Goal: Check status: Check status

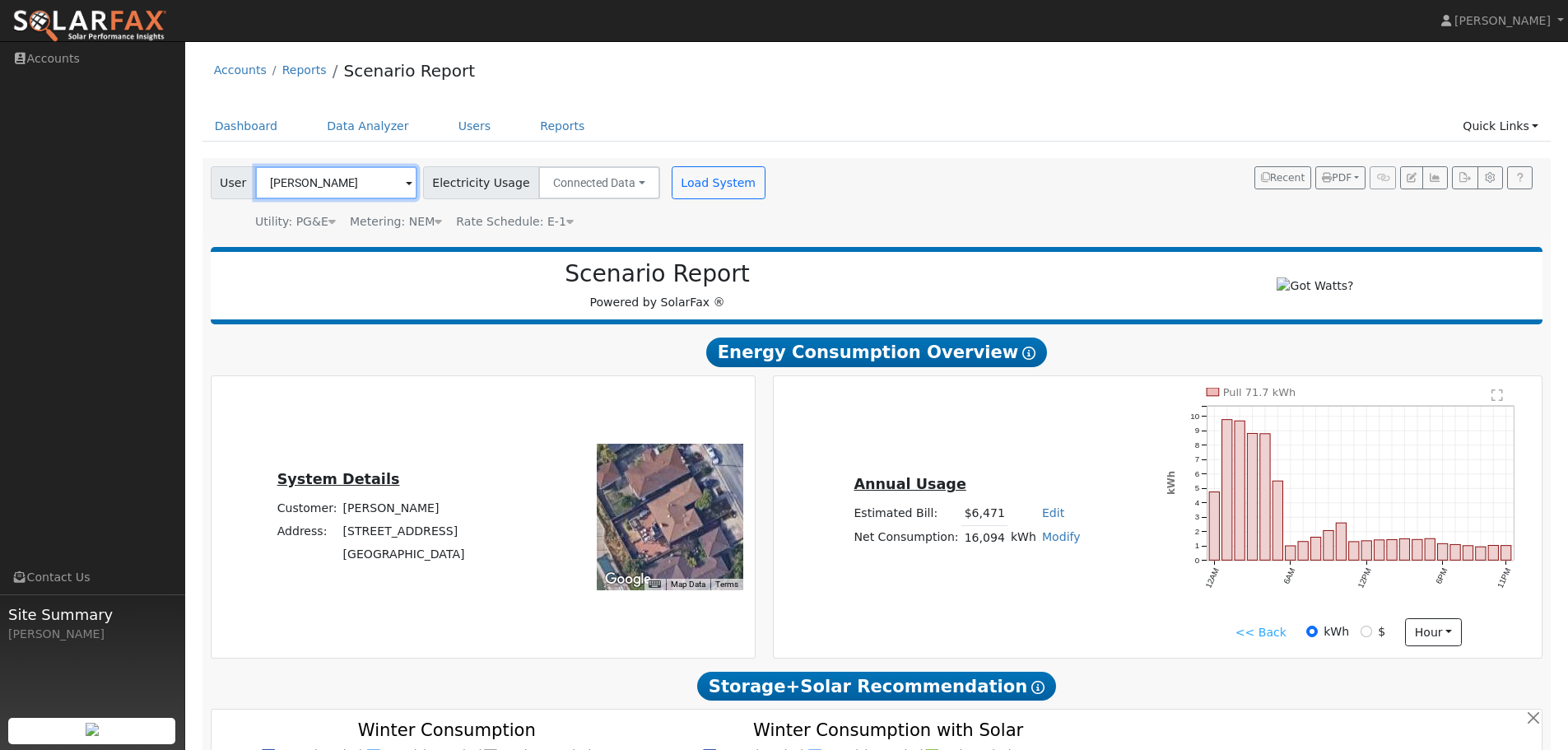
click at [327, 182] on input "Jean-Michel Lehker" at bounding box center [336, 183] width 162 height 33
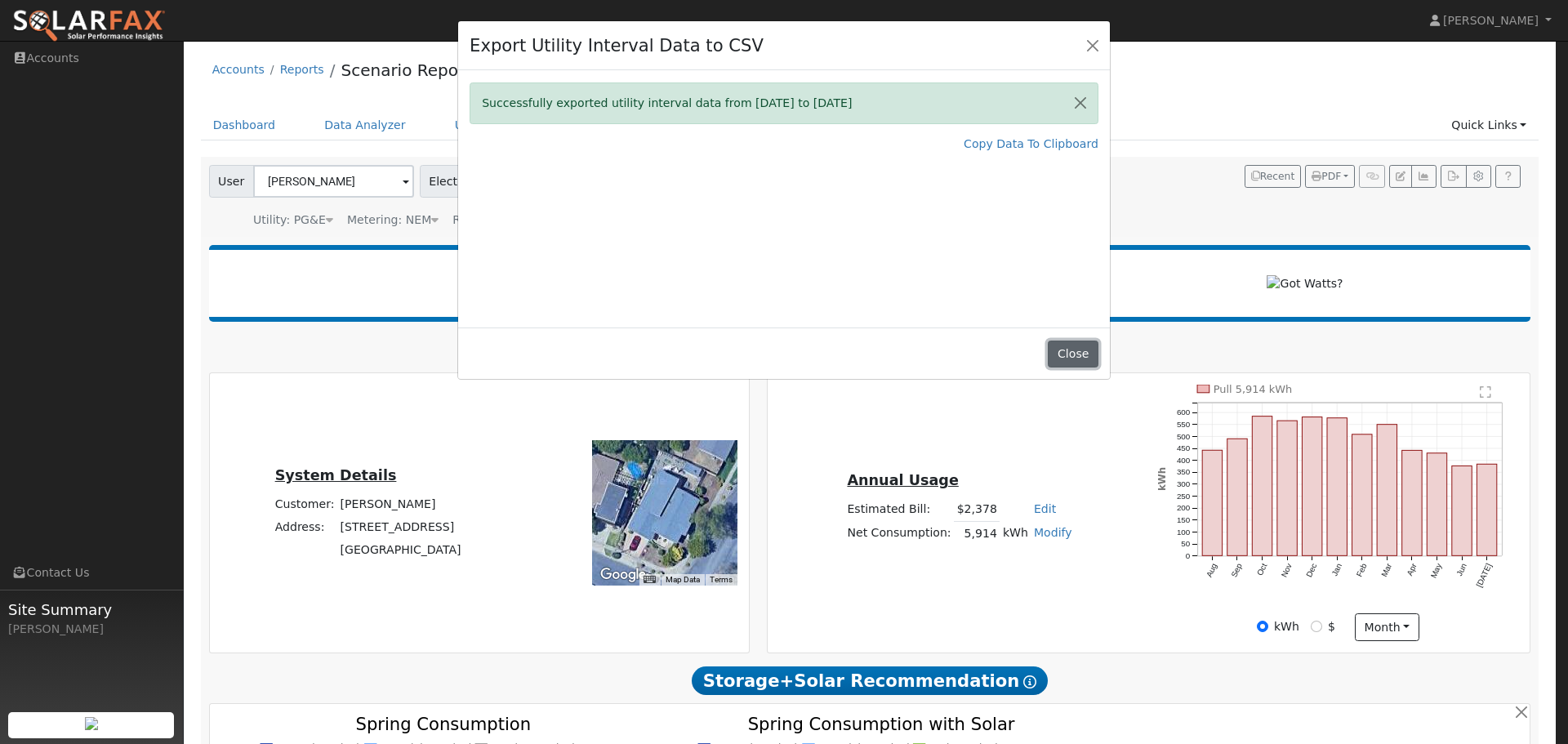
click at [1074, 345] on button "Close" at bounding box center [1072, 355] width 50 height 27
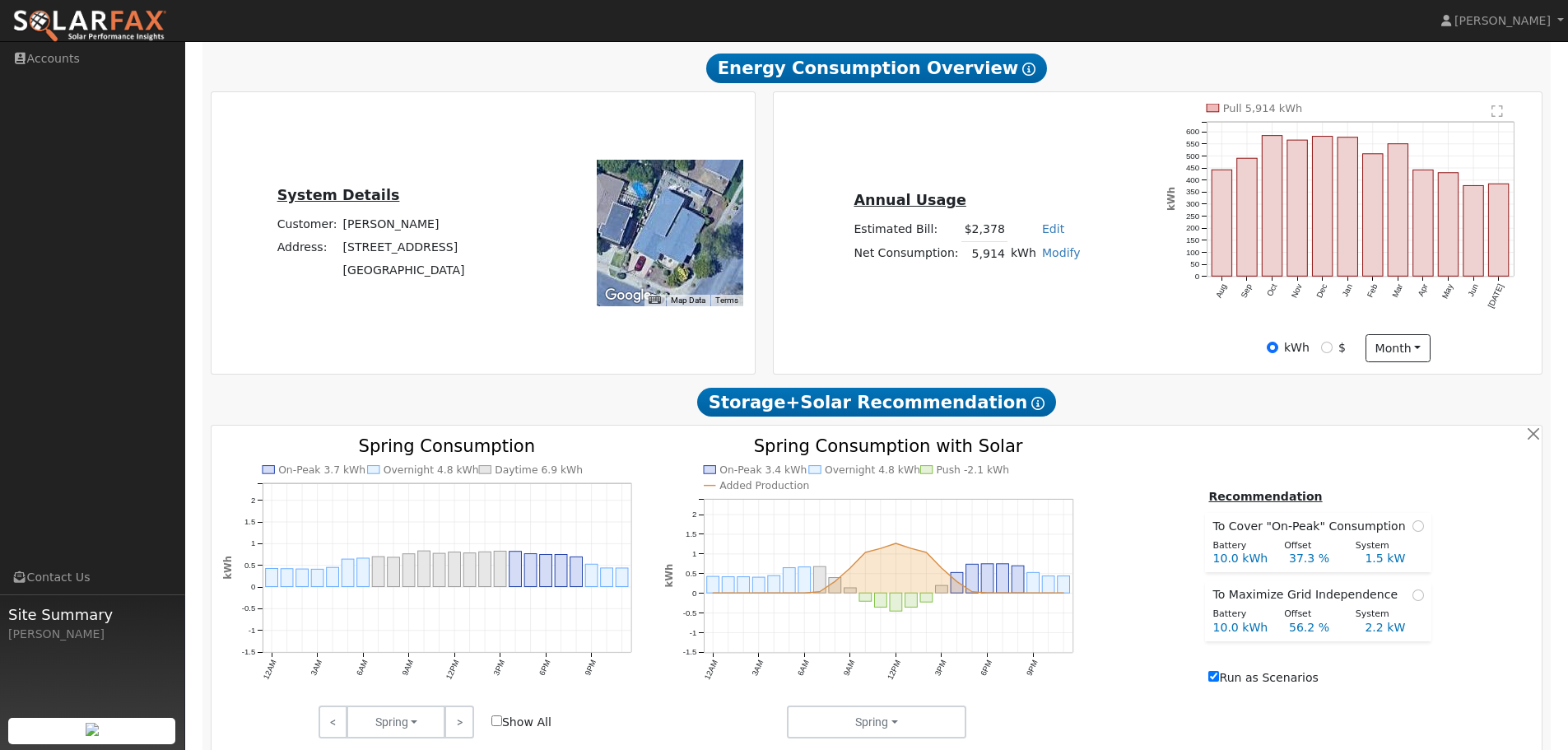
scroll to position [329, 0]
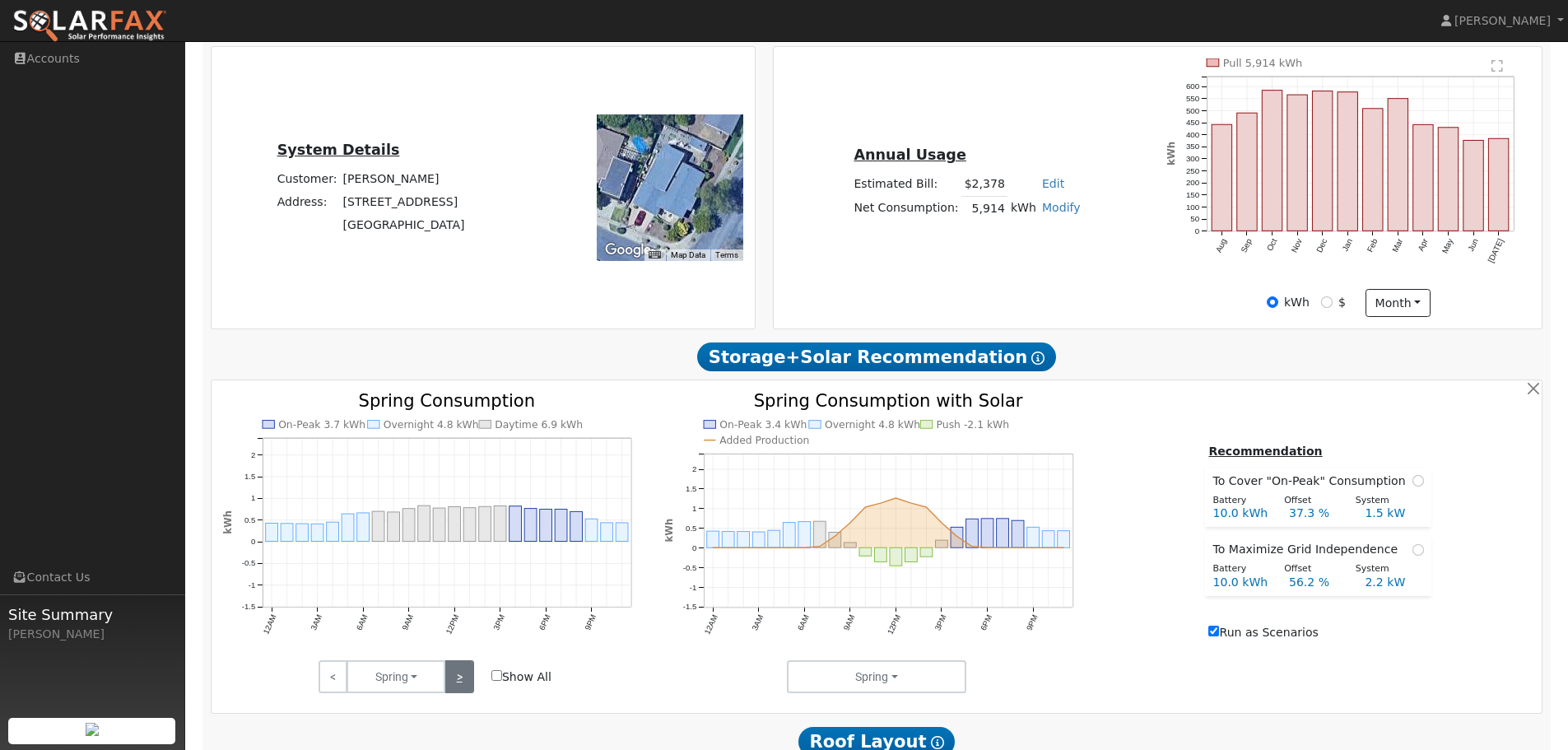
click at [462, 690] on link ">" at bounding box center [459, 677] width 29 height 33
click at [465, 684] on link ">" at bounding box center [459, 677] width 29 height 33
click at [461, 674] on link ">" at bounding box center [459, 677] width 29 height 33
